Goal: Task Accomplishment & Management: Use online tool/utility

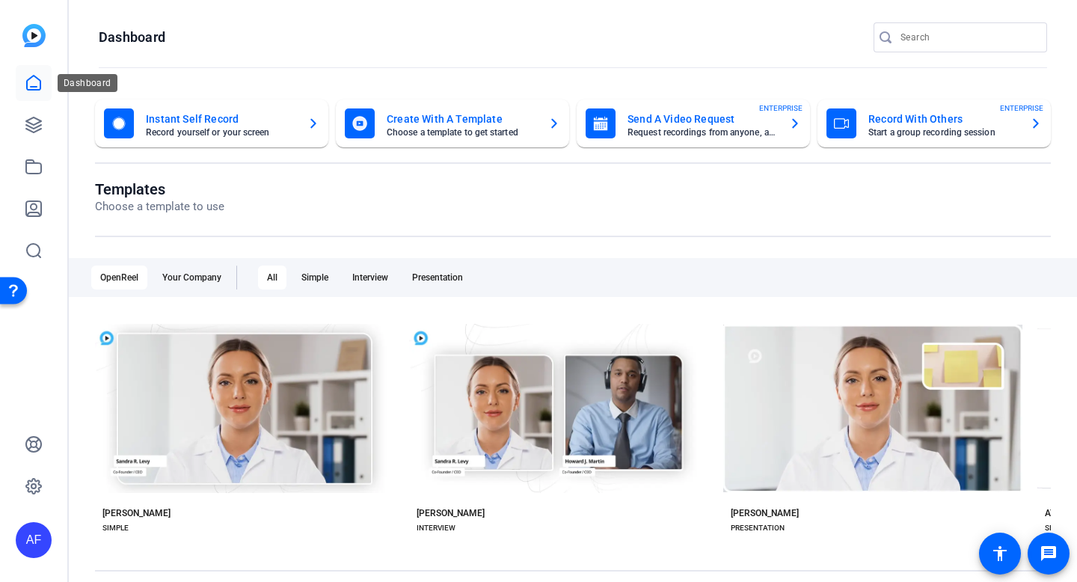
click at [31, 86] on icon at bounding box center [33, 83] width 13 height 14
click at [29, 138] on link at bounding box center [34, 125] width 36 height 36
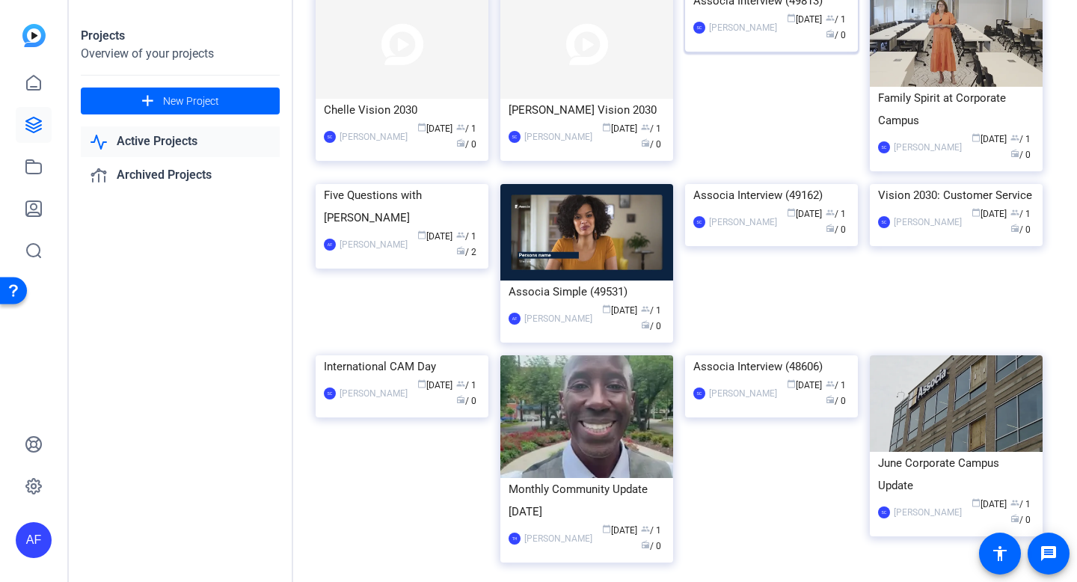
scroll to position [765, 0]
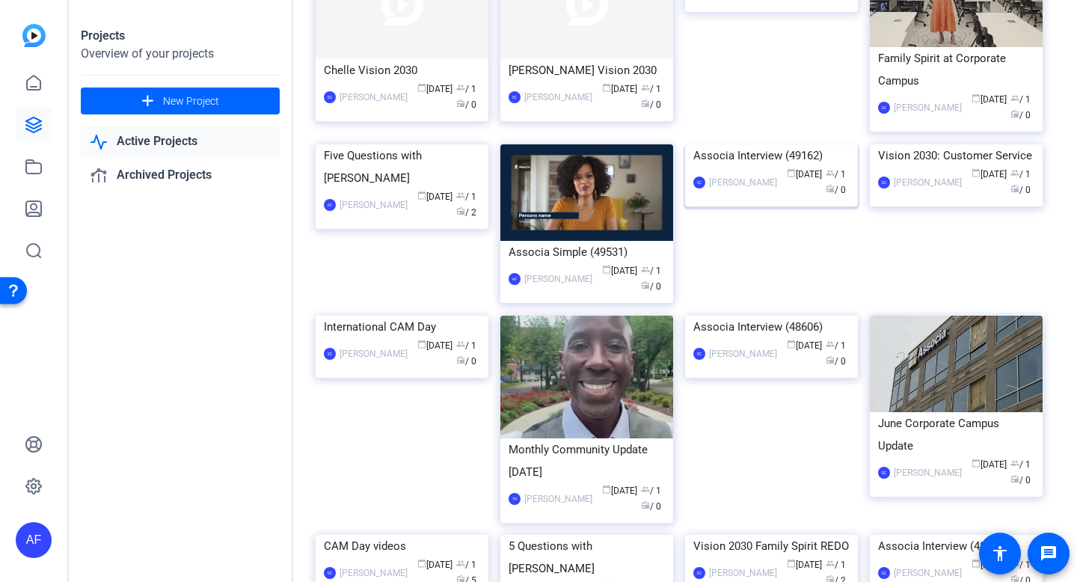
click at [764, 144] on img at bounding box center [771, 144] width 173 height 0
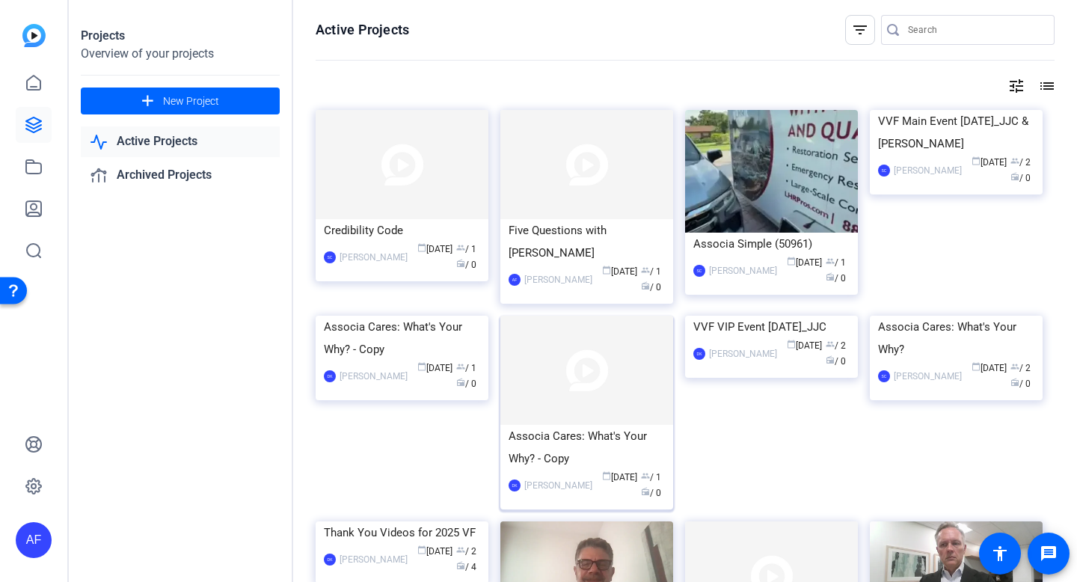
scroll to position [1, 0]
click at [535, 238] on div "Five Questions with [PERSON_NAME]" at bounding box center [586, 240] width 156 height 45
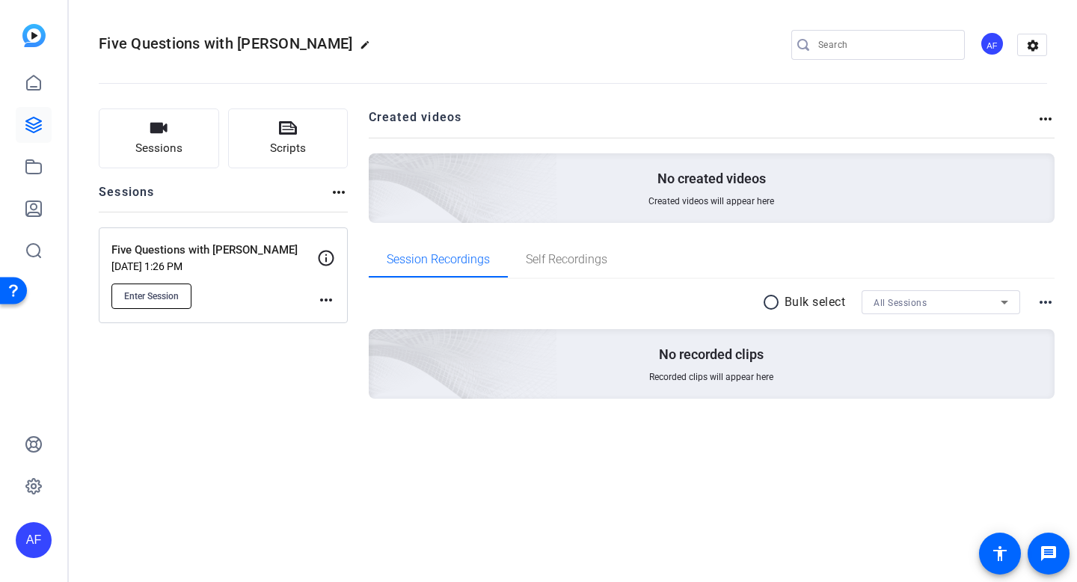
click at [151, 294] on span "Enter Session" at bounding box center [151, 296] width 55 height 12
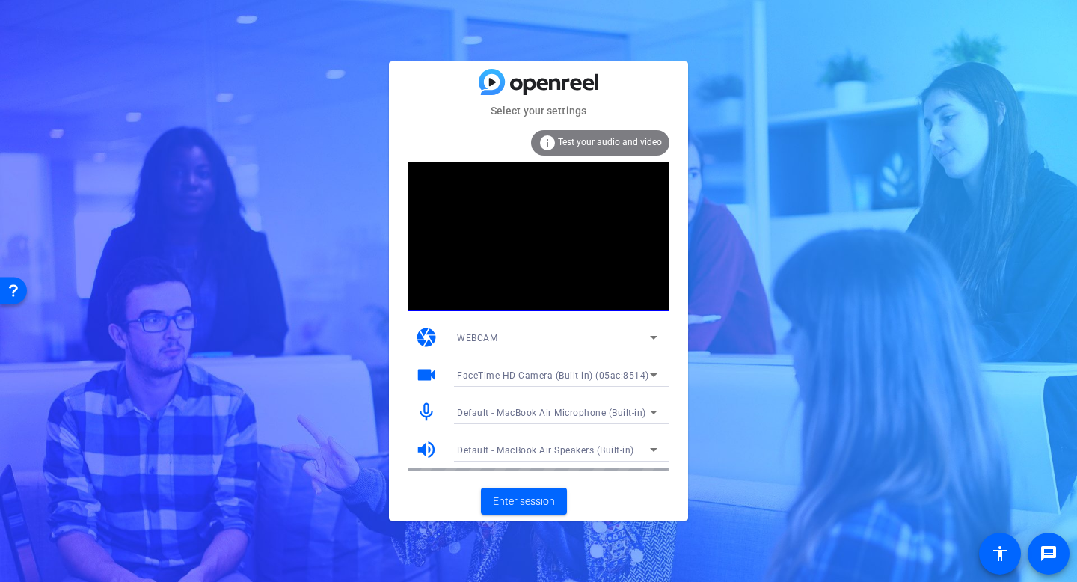
click at [612, 136] on div "info Test your audio and video" at bounding box center [600, 142] width 138 height 25
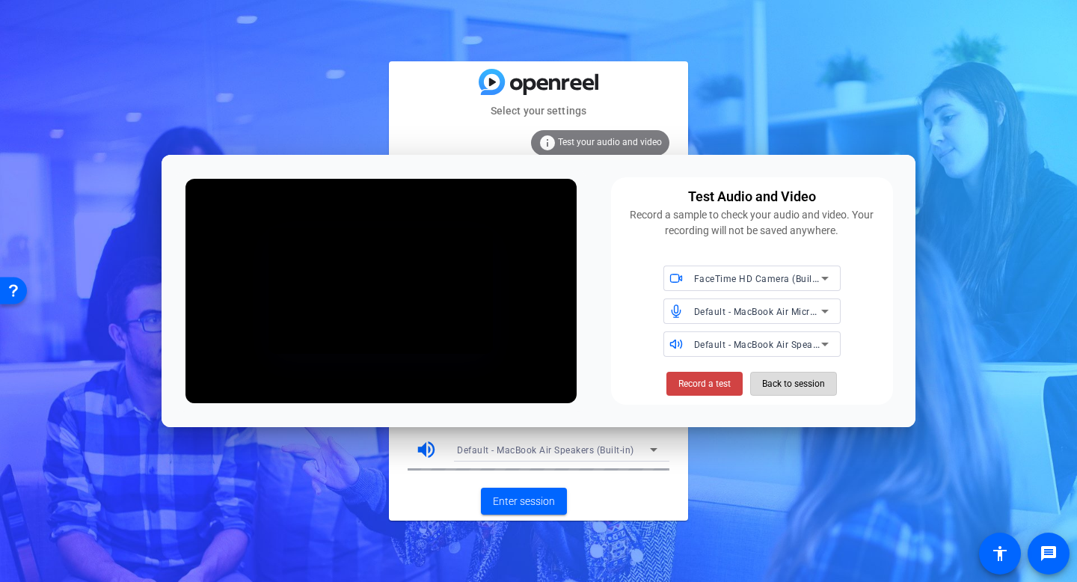
click at [793, 384] on span "Back to session" at bounding box center [793, 383] width 63 height 28
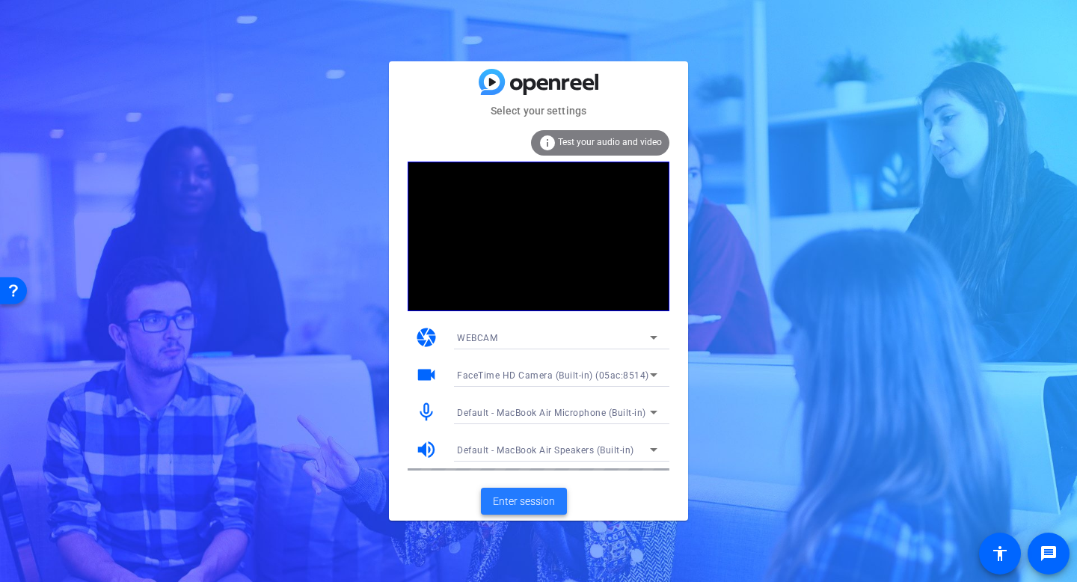
click at [526, 489] on span at bounding box center [524, 501] width 86 height 36
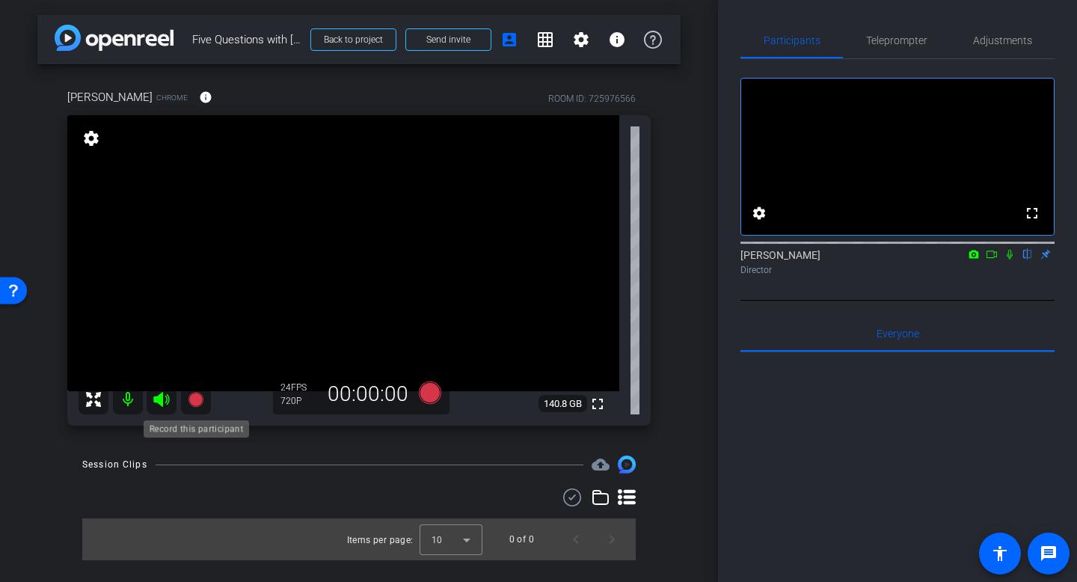
click at [194, 401] on icon at bounding box center [195, 399] width 15 height 15
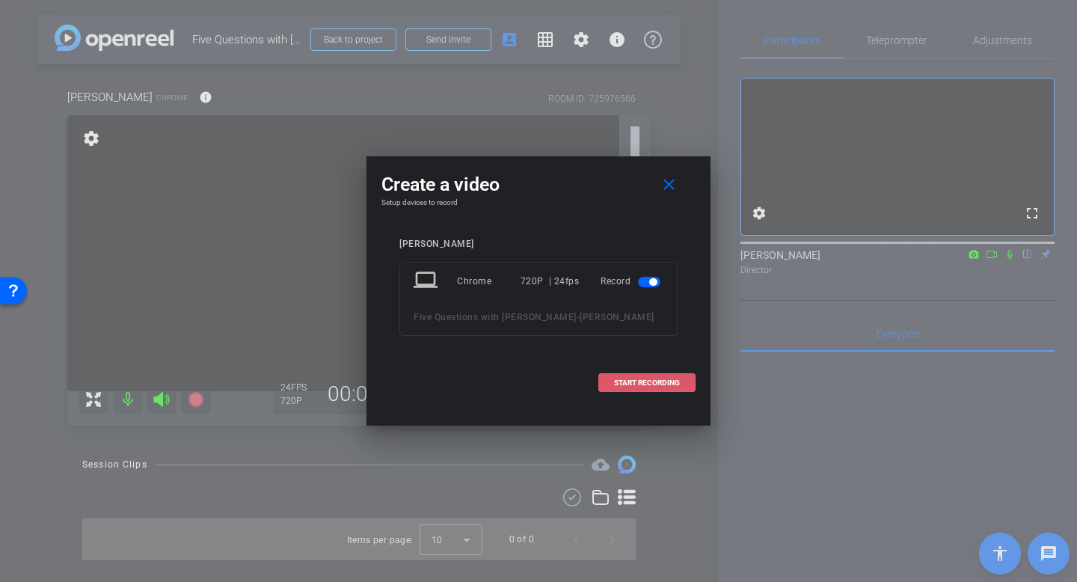
click at [639, 382] on span "START RECORDING" at bounding box center [647, 382] width 66 height 7
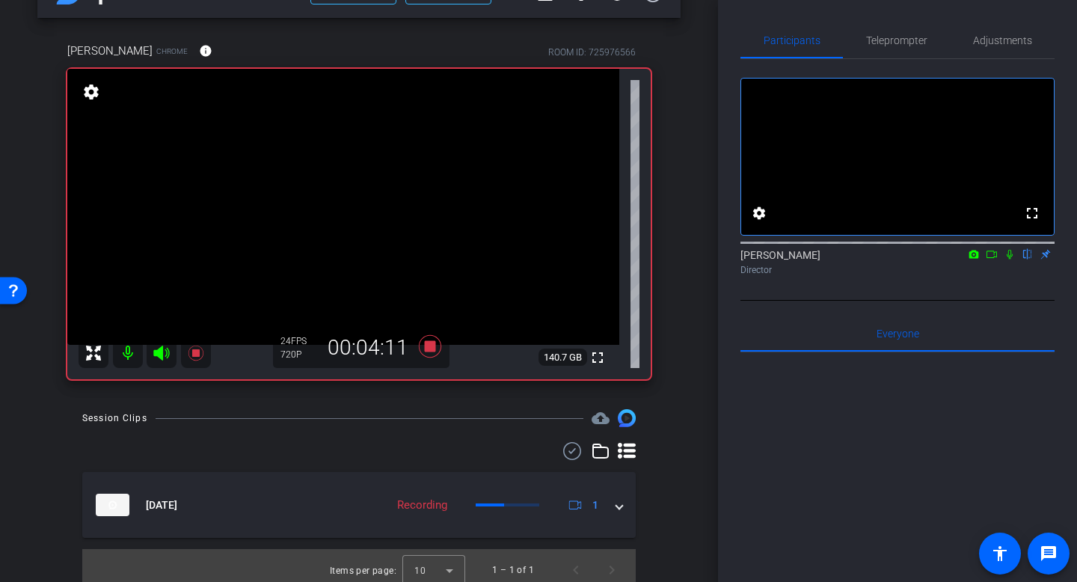
scroll to position [55, 0]
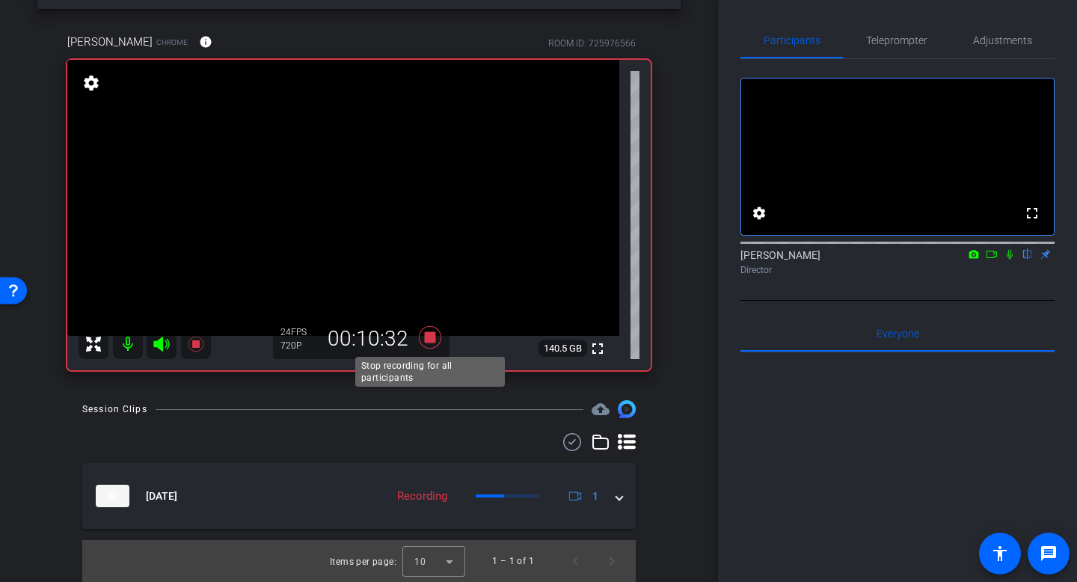
click at [420, 339] on icon at bounding box center [430, 337] width 36 height 27
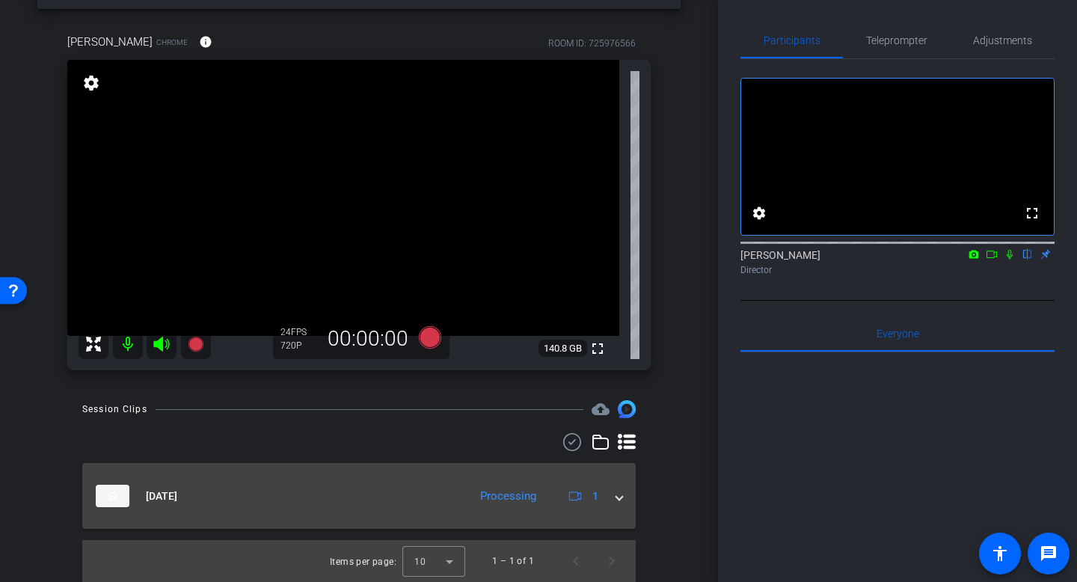
click at [620, 500] on span at bounding box center [619, 496] width 6 height 16
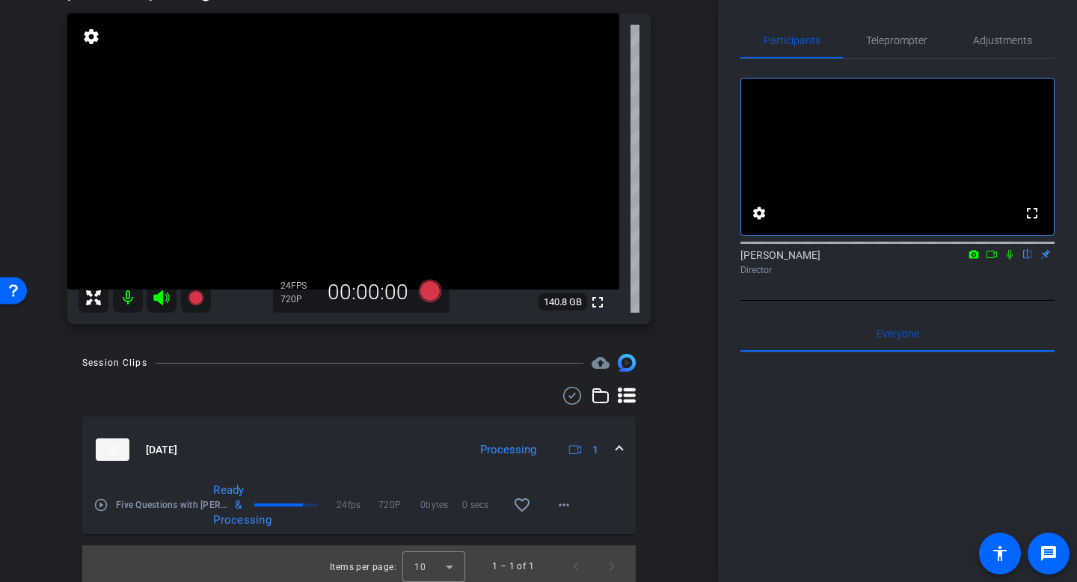
scroll to position [107, 0]
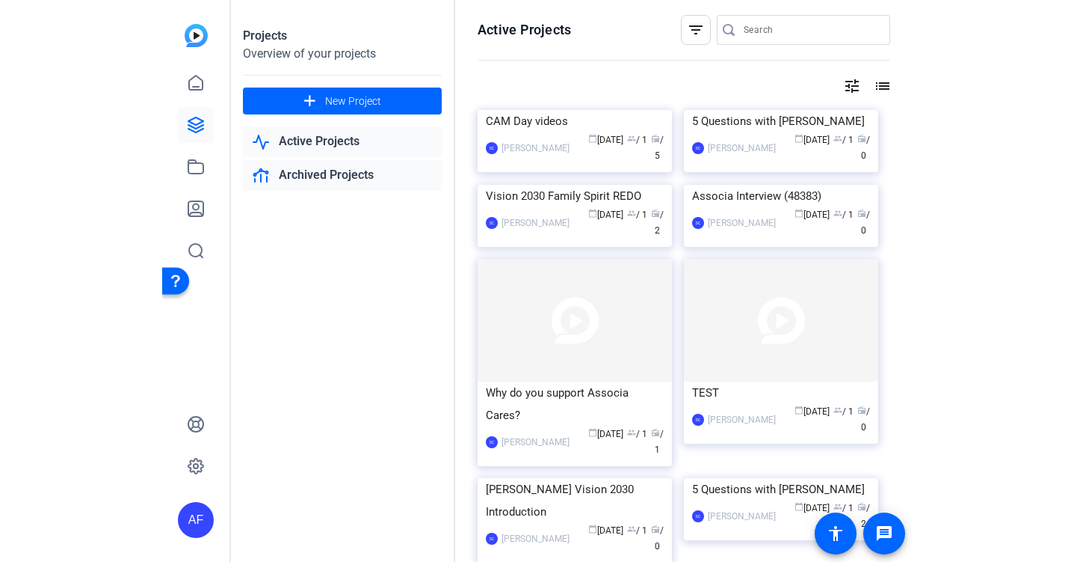
scroll to position [172, 0]
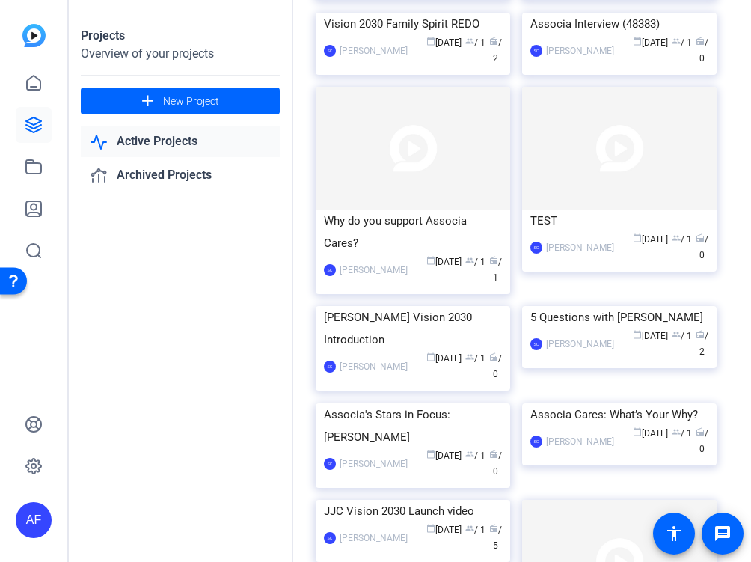
click at [138, 144] on link "Active Projects" at bounding box center [180, 141] width 199 height 31
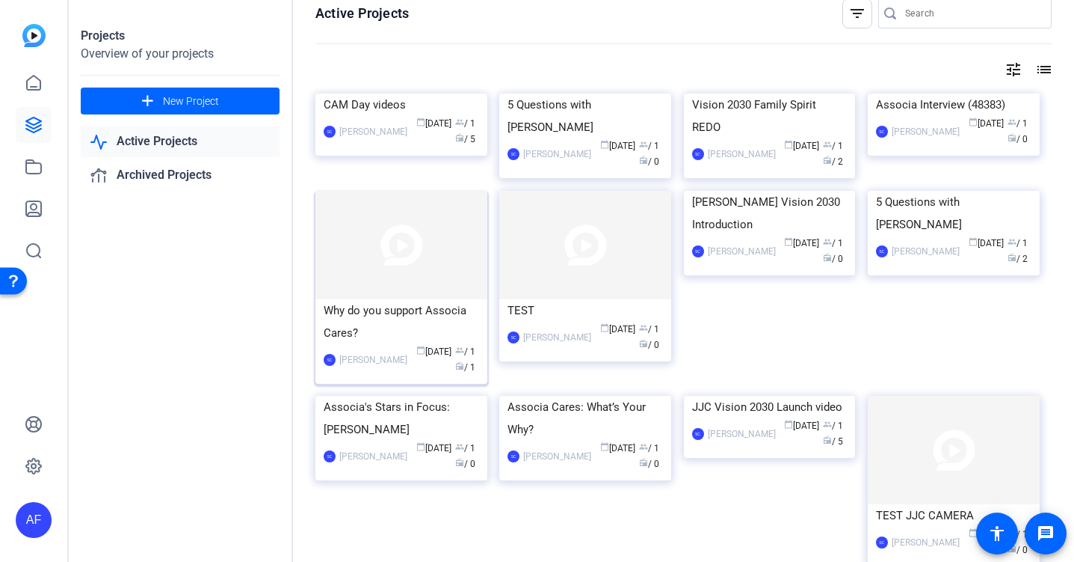
scroll to position [19, 0]
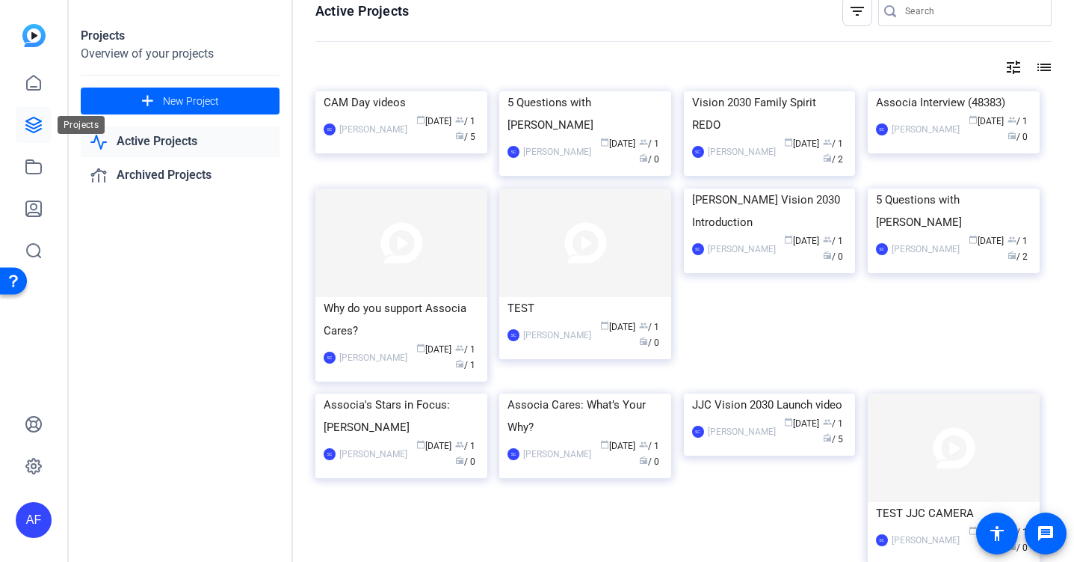
click at [25, 128] on icon at bounding box center [34, 125] width 18 height 18
click at [33, 123] on icon at bounding box center [34, 125] width 18 height 18
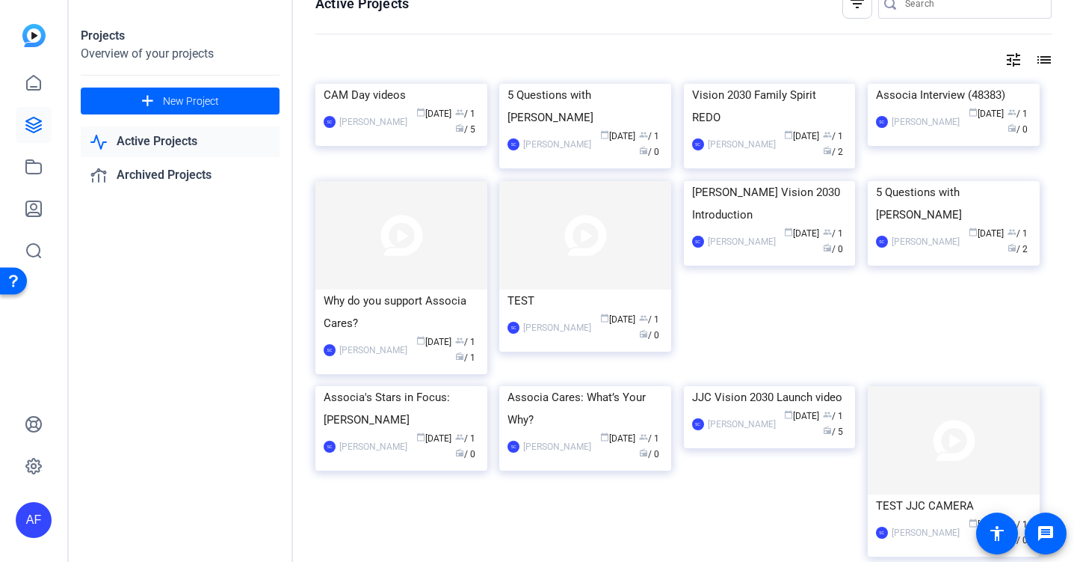
click at [150, 145] on link "Active Projects" at bounding box center [180, 141] width 199 height 31
click at [33, 127] on icon at bounding box center [34, 125] width 18 height 18
click at [32, 74] on icon at bounding box center [34, 83] width 18 height 18
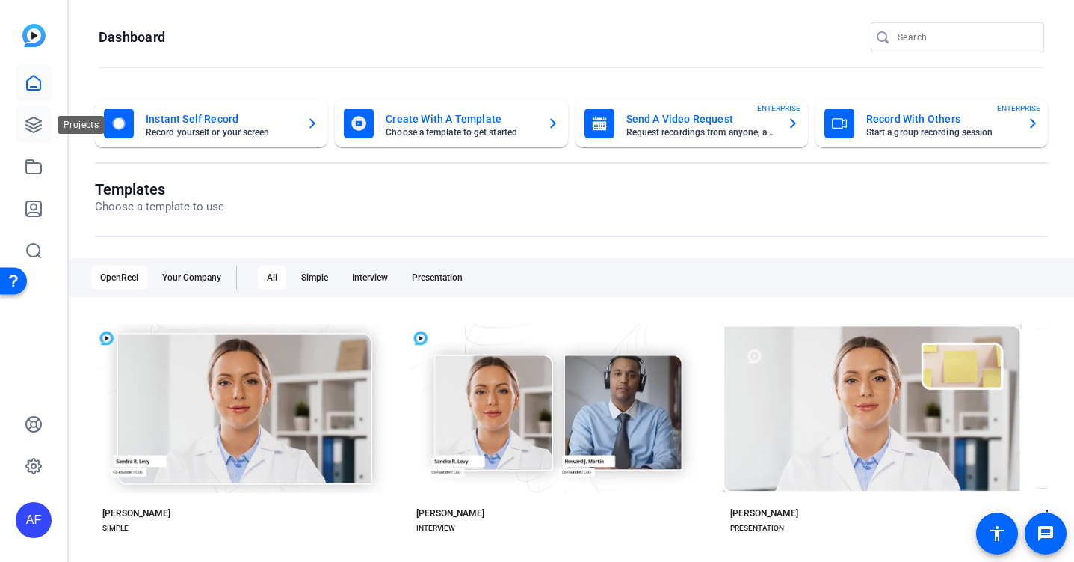
click at [34, 135] on link at bounding box center [34, 125] width 36 height 36
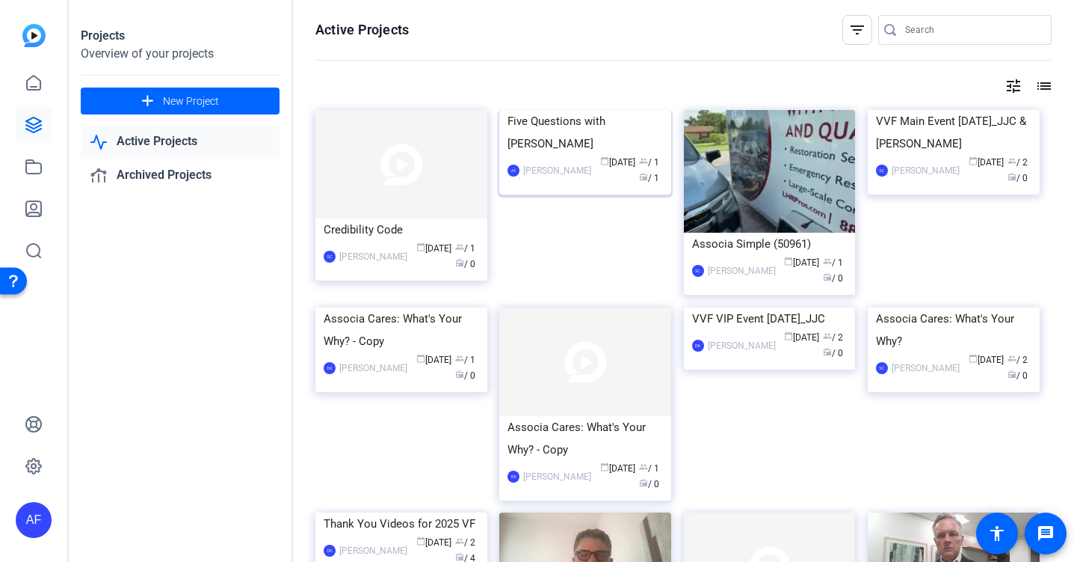
click at [529, 155] on div "Five Questions with [PERSON_NAME]" at bounding box center [586, 132] width 156 height 45
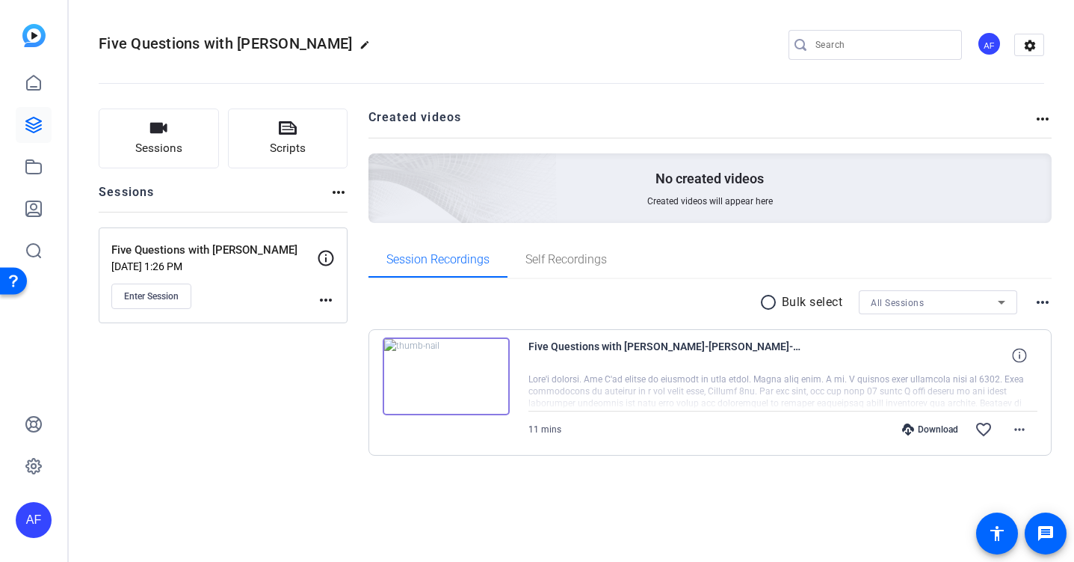
click at [442, 227] on img at bounding box center [446, 376] width 127 height 78
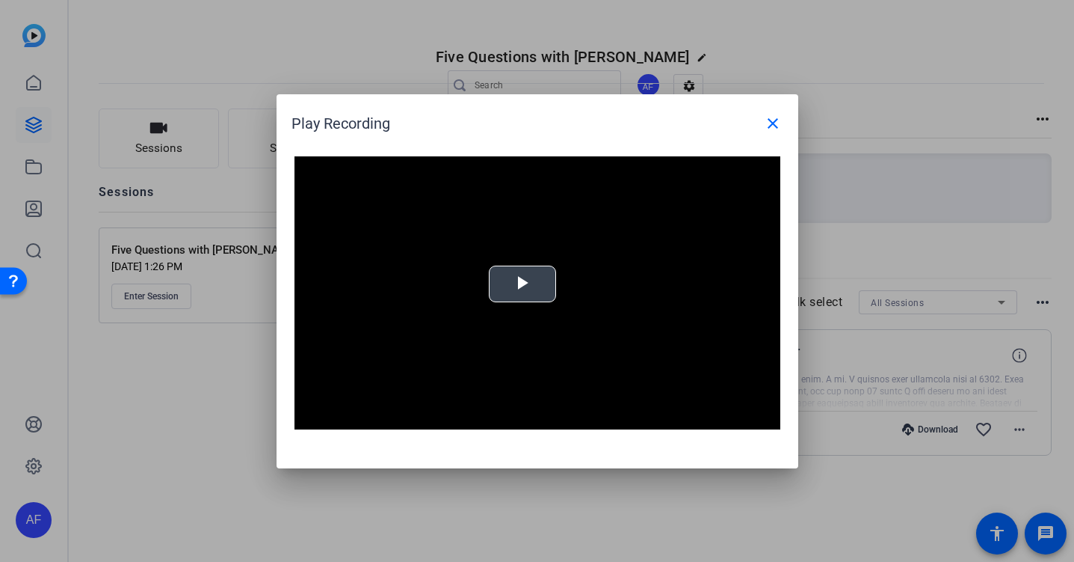
click at [523, 227] on span "Video Player" at bounding box center [523, 283] width 0 height 0
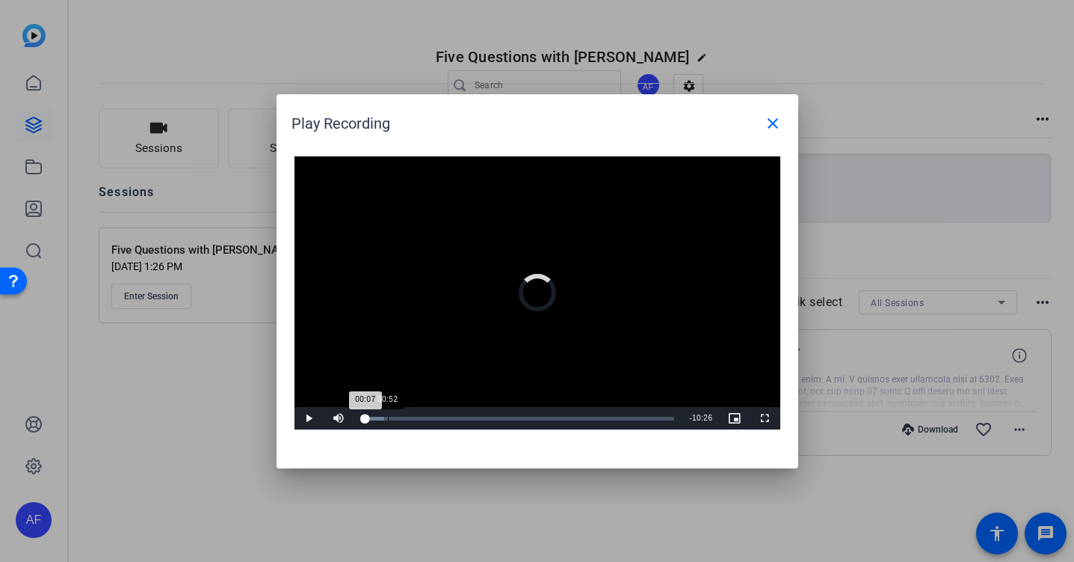
click at [387, 227] on div "Loaded : 7.37% 00:52 00:07" at bounding box center [518, 418] width 328 height 22
click at [419, 227] on div "Loaded : 13.86% 01:56 00:54" at bounding box center [521, 418] width 318 height 4
click at [308, 227] on span "Video Player" at bounding box center [310, 418] width 30 height 0
click at [529, 115] on mat-icon "close" at bounding box center [773, 123] width 18 height 18
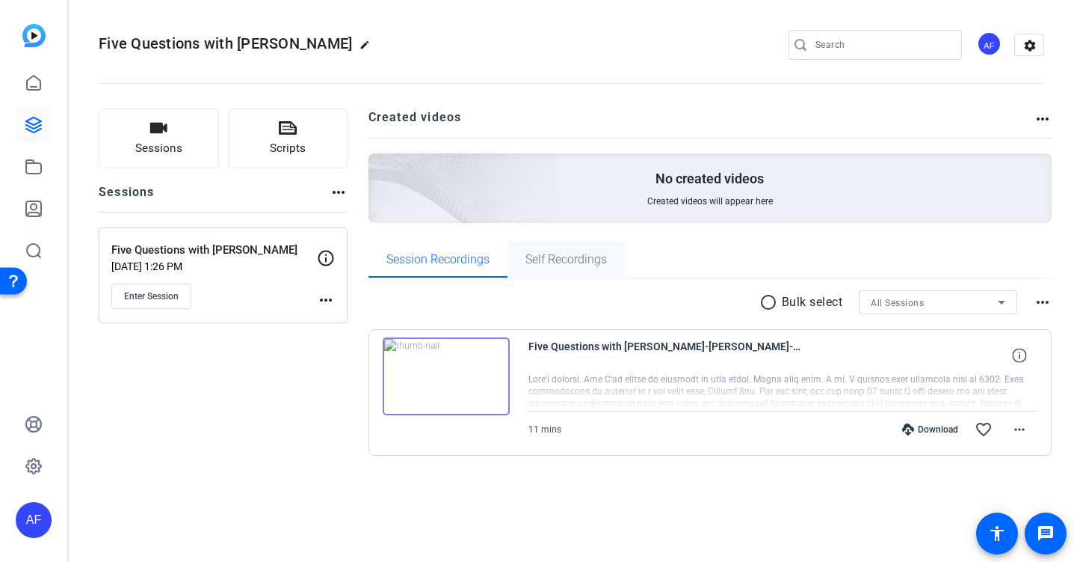
click at [529, 227] on span "Self Recordings" at bounding box center [566, 259] width 81 height 12
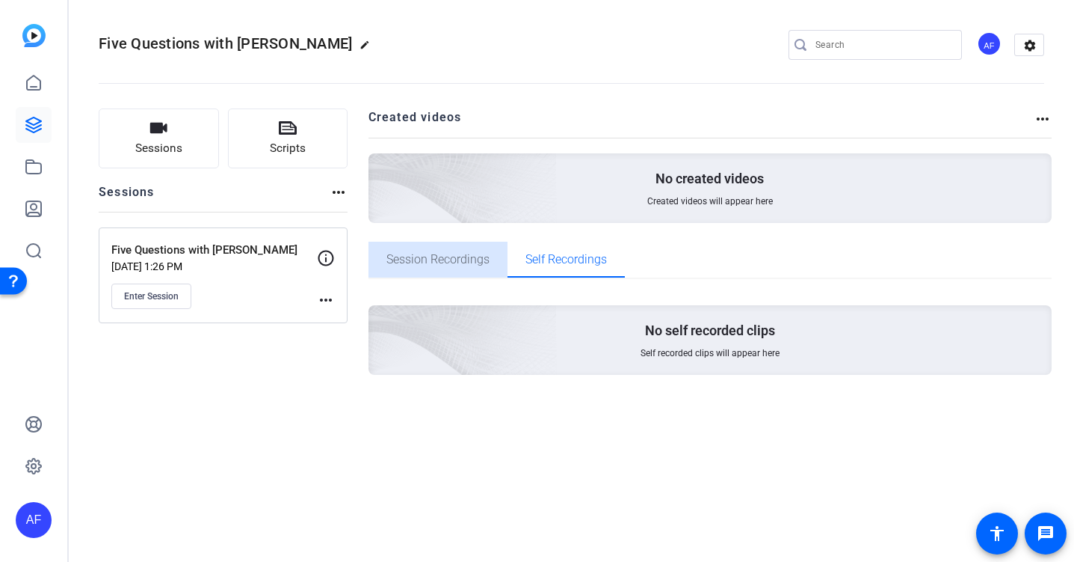
click at [449, 227] on span "Session Recordings" at bounding box center [438, 259] width 103 height 12
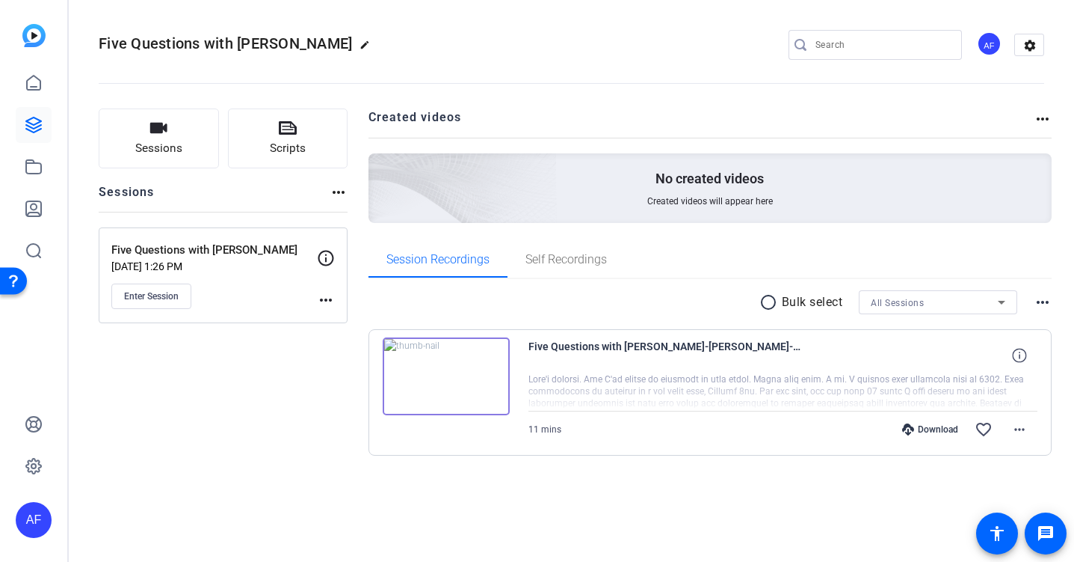
click at [376, 227] on div "Five Questions with [PERSON_NAME]-[PERSON_NAME]-2025-09-04-16-02-22-271-0 11 mi…" at bounding box center [711, 392] width 684 height 126
click at [529, 227] on span "Self Recordings" at bounding box center [566, 259] width 81 height 12
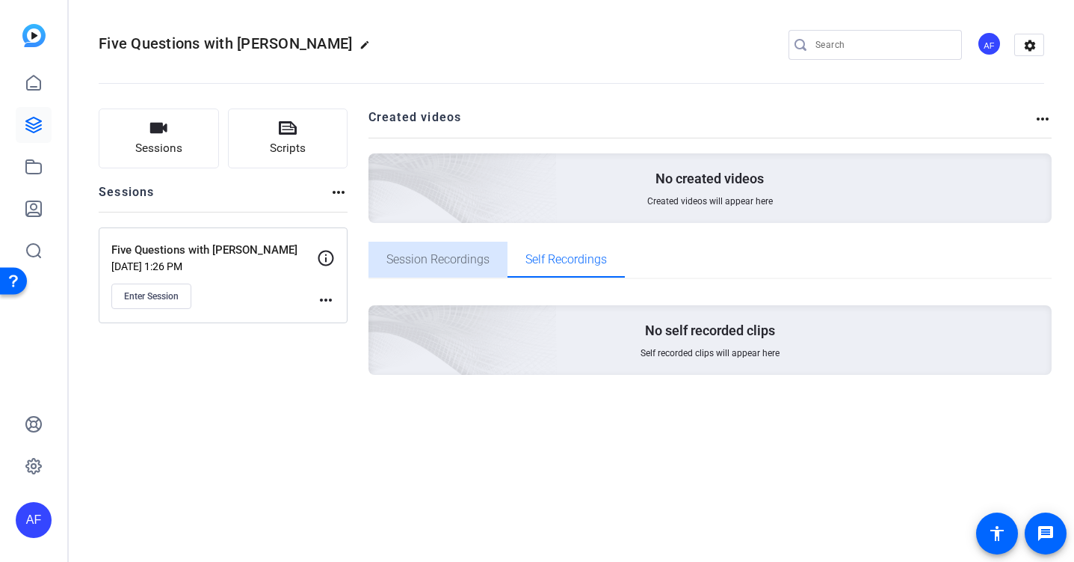
click at [440, 227] on span "Session Recordings" at bounding box center [438, 259] width 103 height 12
